Goal: Task Accomplishment & Management: Manage account settings

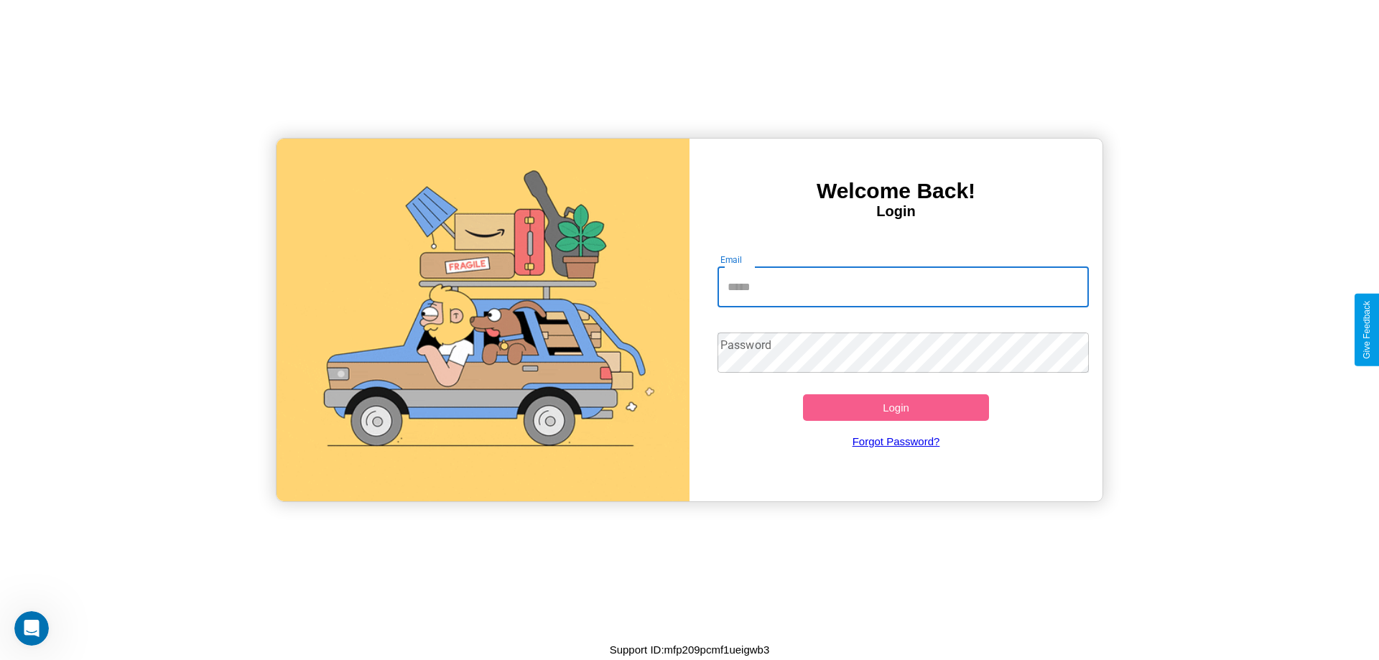
click at [903, 286] on input "Email" at bounding box center [903, 287] width 372 height 40
type input "**********"
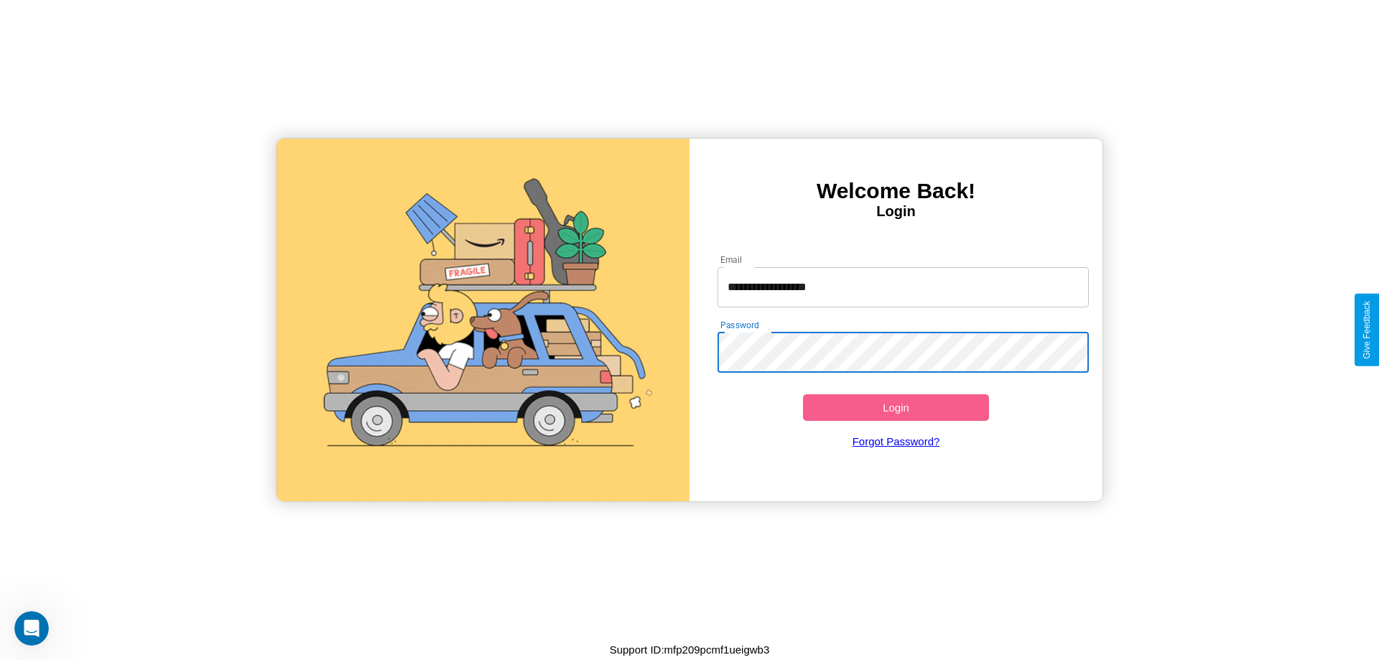
click at [895, 407] on button "Login" at bounding box center [896, 407] width 186 height 27
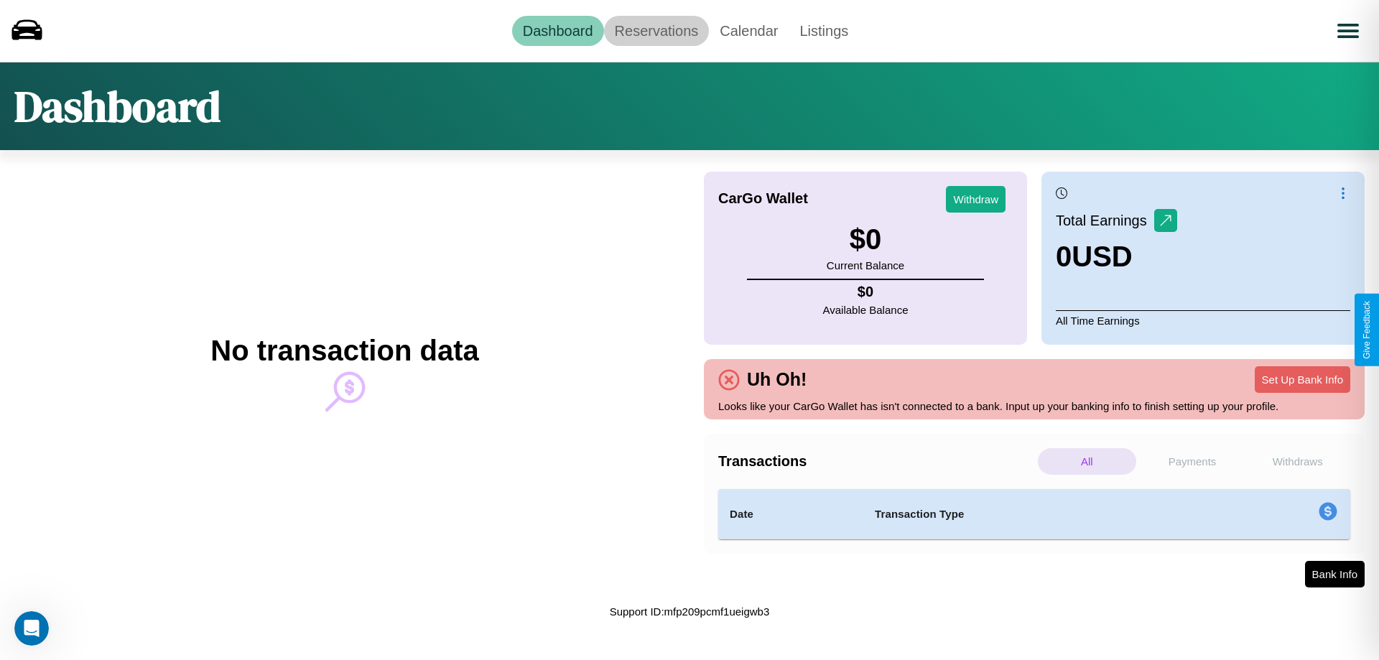
click at [656, 30] on link "Reservations" at bounding box center [657, 31] width 106 height 30
